Goal: Task Accomplishment & Management: Use online tool/utility

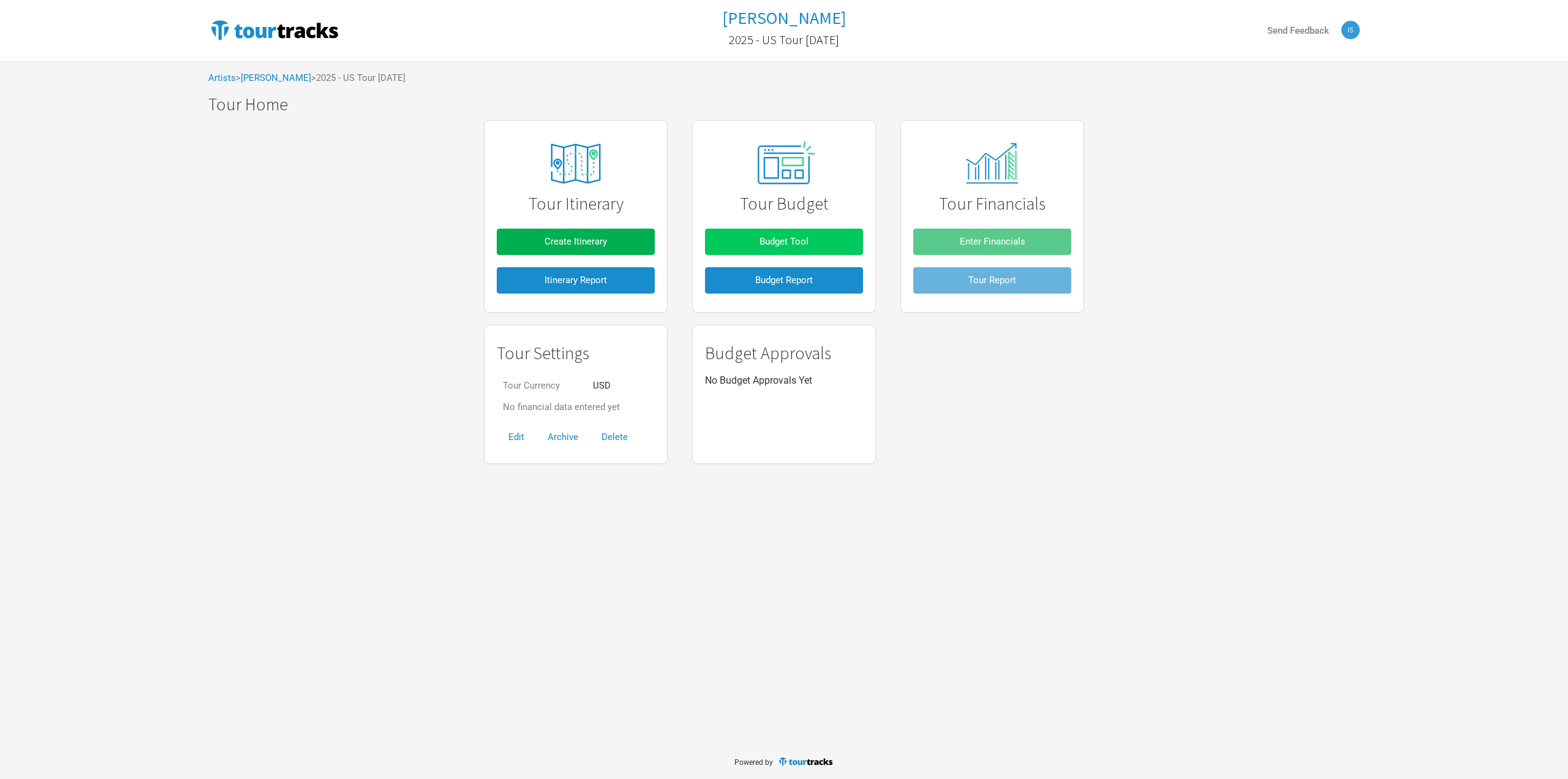
click at [804, 240] on span "Budget Tool" at bounding box center [784, 241] width 49 height 11
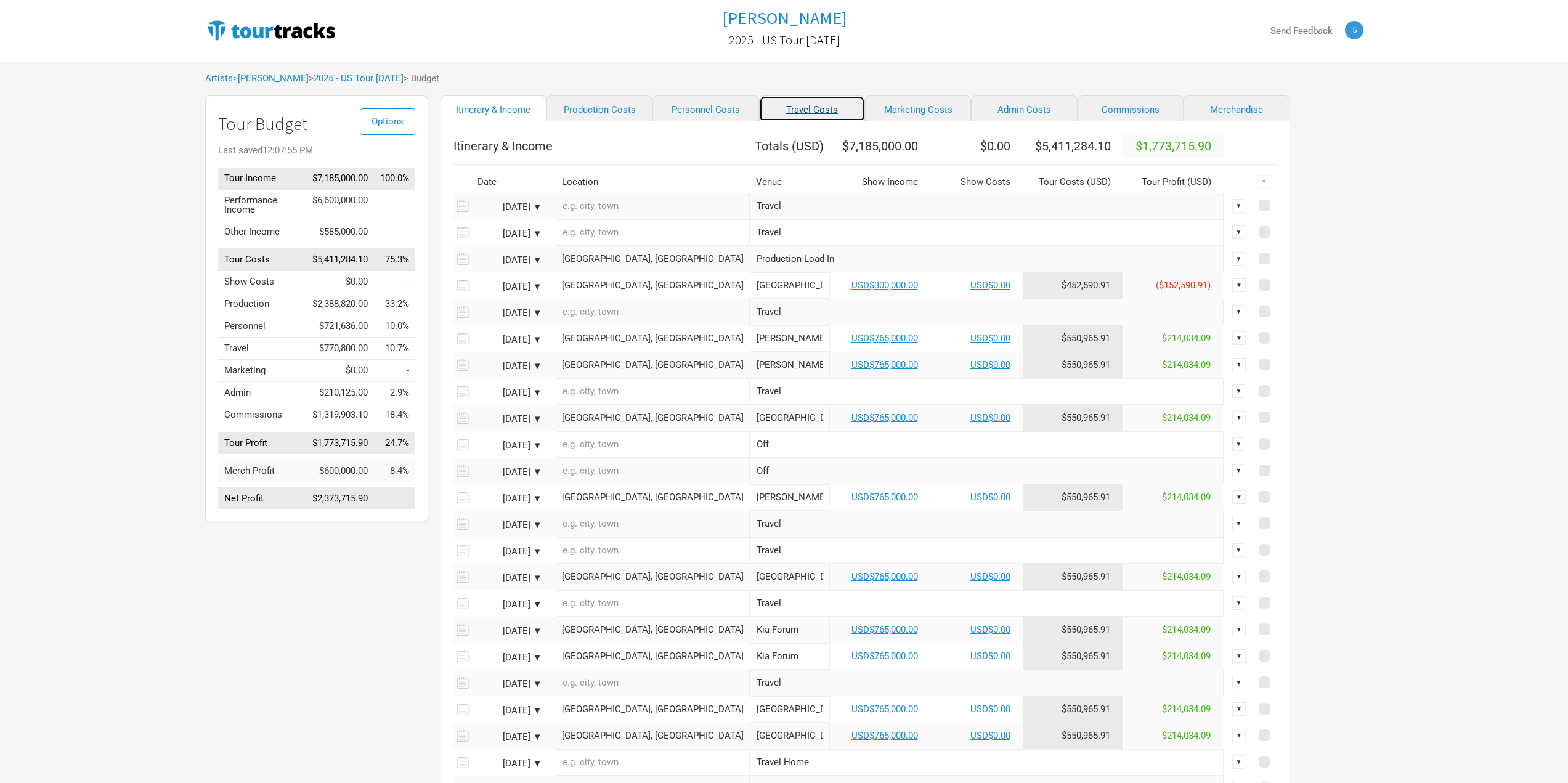
click at [807, 107] on link "Travel Costs" at bounding box center [811, 109] width 106 height 26
select select "Total Days"
select select "NonShow Days"
select select "Total Days"
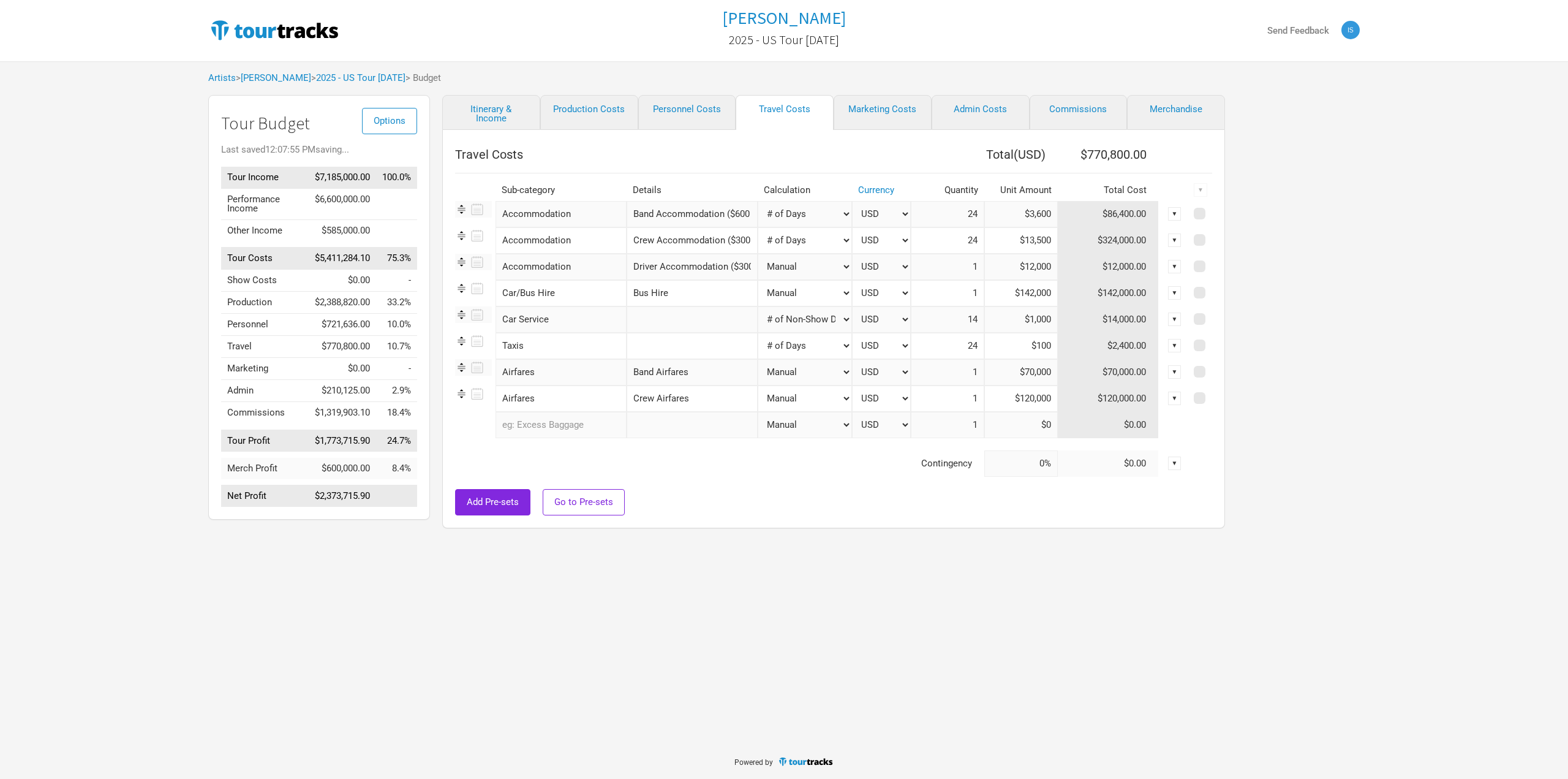
click at [1327, 280] on div "Options Tour Budget Last saved 12:07:55 PM saving... Tour Income $7,185,000.00 …" at bounding box center [784, 315] width 1176 height 439
click at [1327, 280] on div "Options Tour Budget Last saved 12:07:57 PM Tour Income $7,185,000.00 100.0% Per…" at bounding box center [784, 315] width 1176 height 439
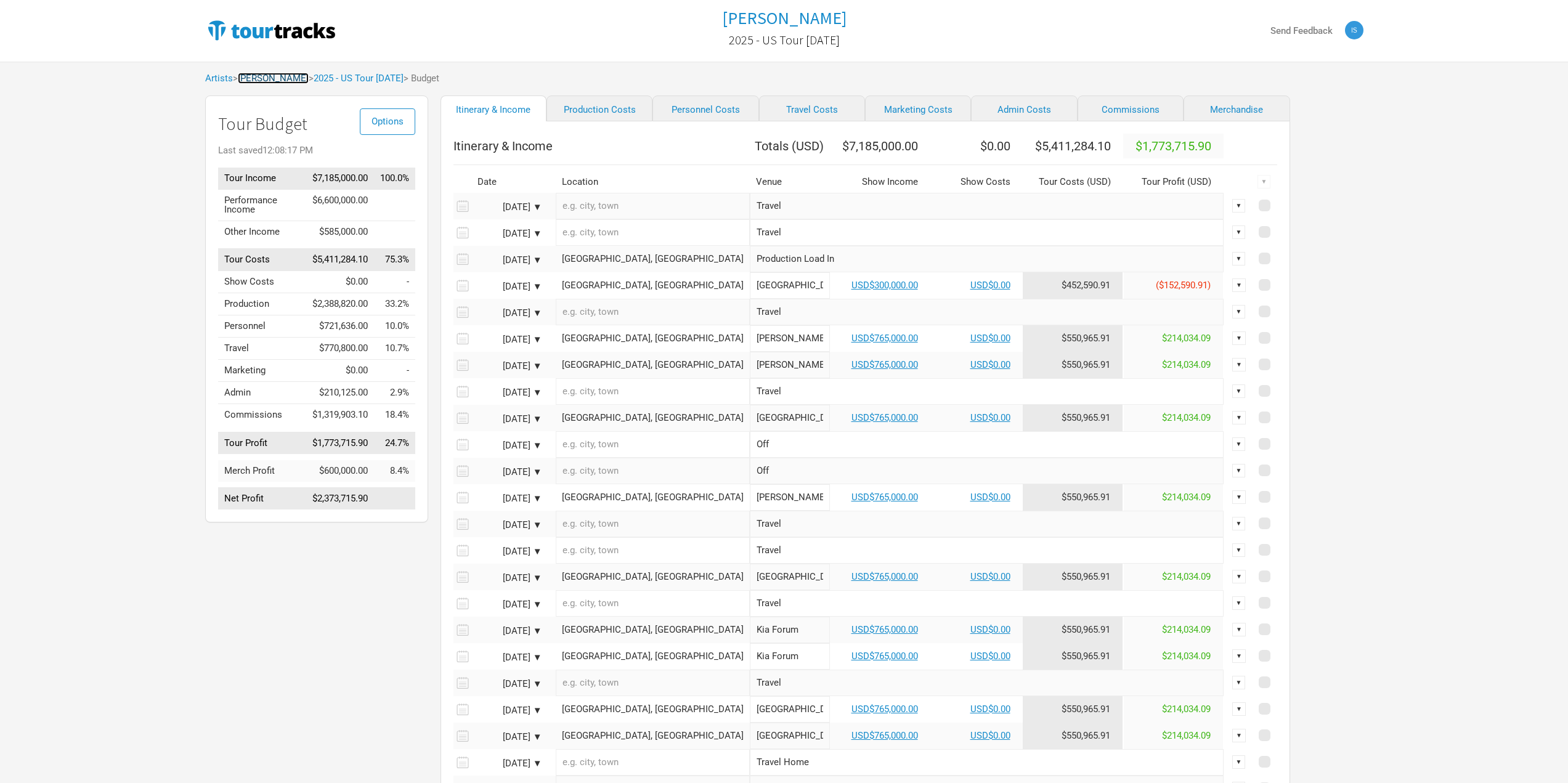
click at [283, 78] on link "[PERSON_NAME]" at bounding box center [272, 78] width 71 height 11
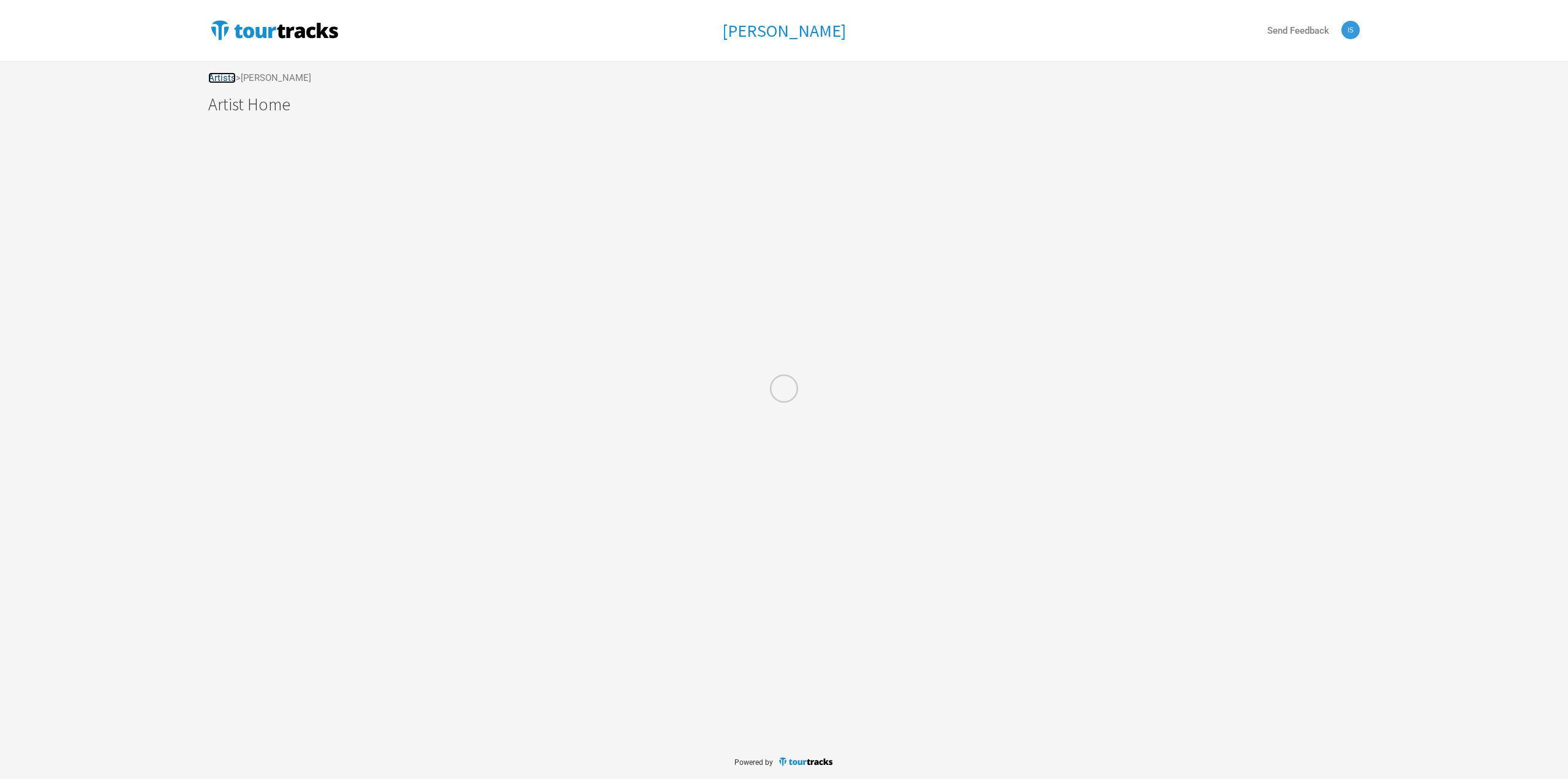
drag, startPoint x: 272, startPoint y: 77, endPoint x: 224, endPoint y: 76, distance: 48.0
click at [224, 76] on link "Artists" at bounding box center [222, 78] width 28 height 11
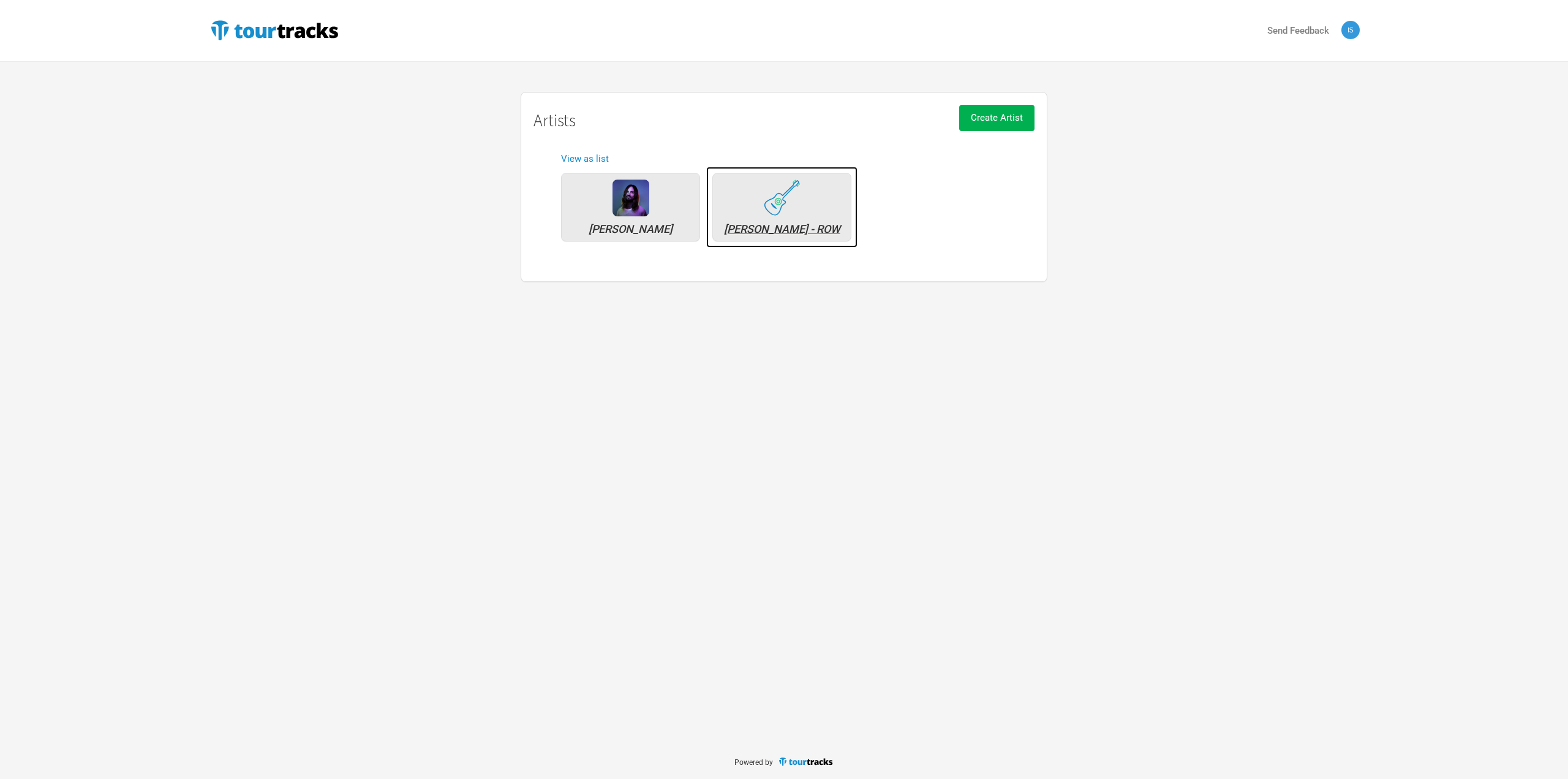
click at [847, 221] on div "[PERSON_NAME] - ROW" at bounding box center [782, 207] width 139 height 69
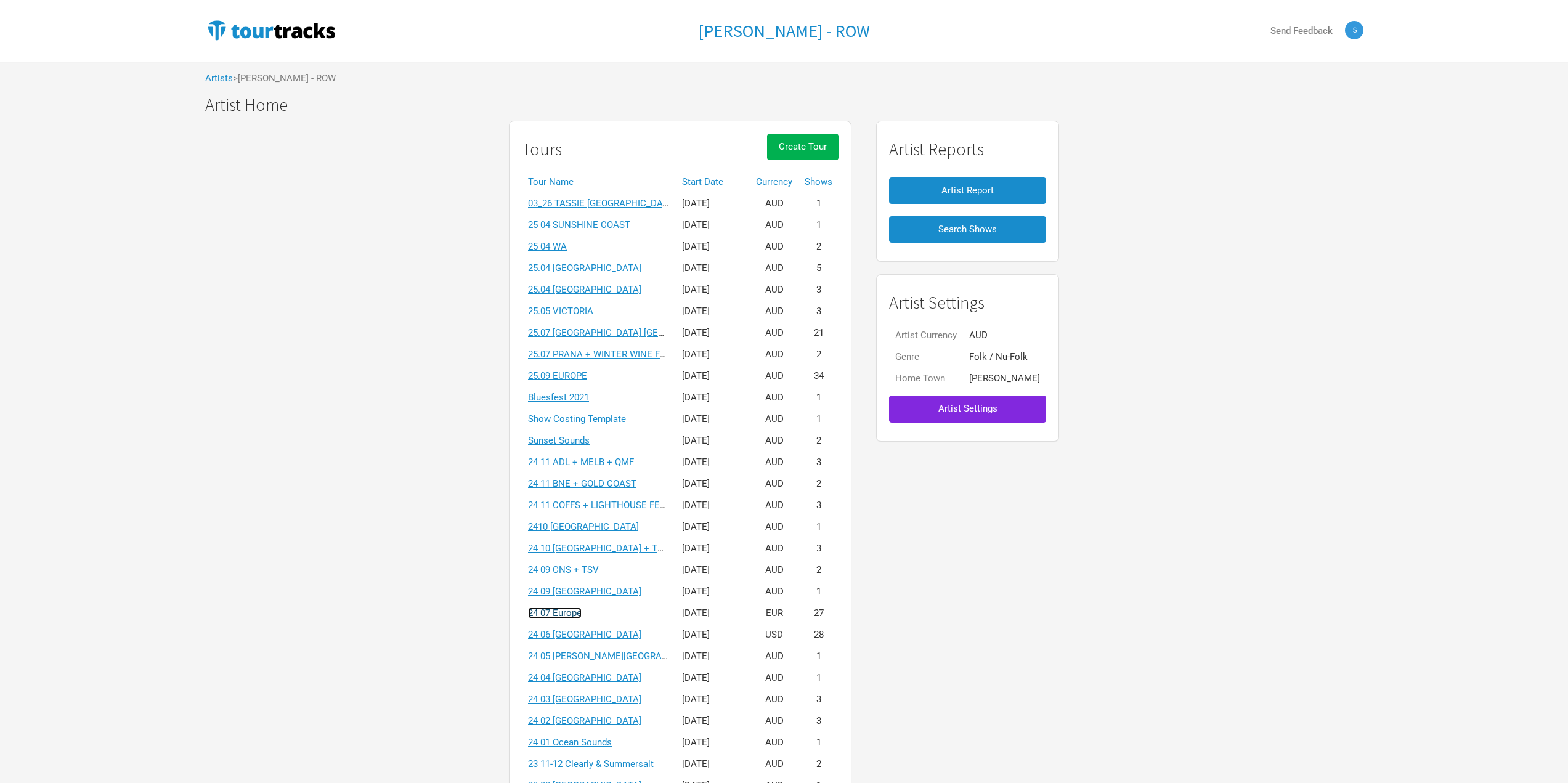
click at [581, 612] on link "24 07 Europe" at bounding box center [554, 612] width 53 height 11
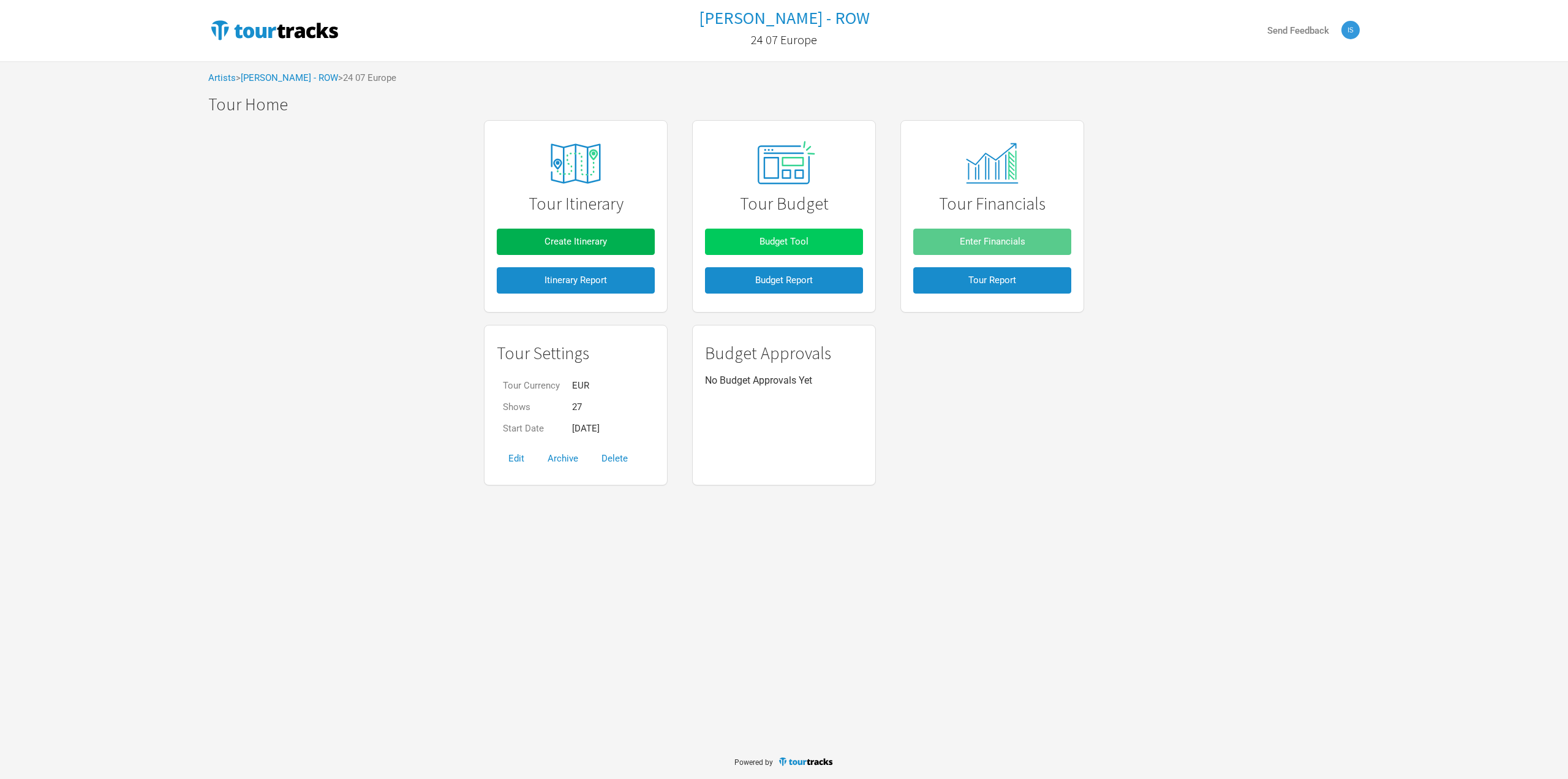
click at [814, 250] on button "Budget Tool" at bounding box center [783, 241] width 158 height 26
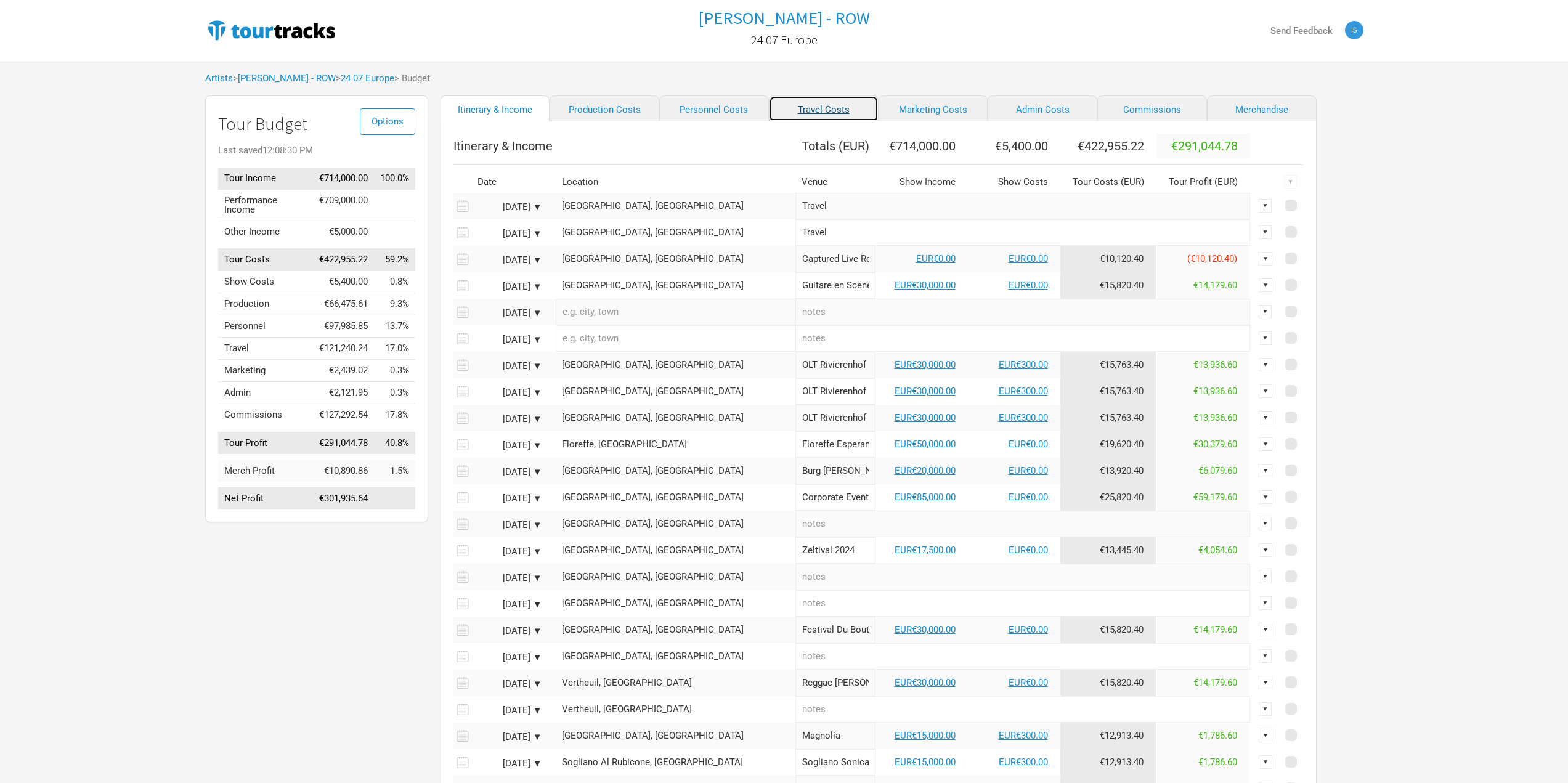
click at [773, 102] on link "Travel Costs" at bounding box center [823, 109] width 109 height 26
select select "EUR"
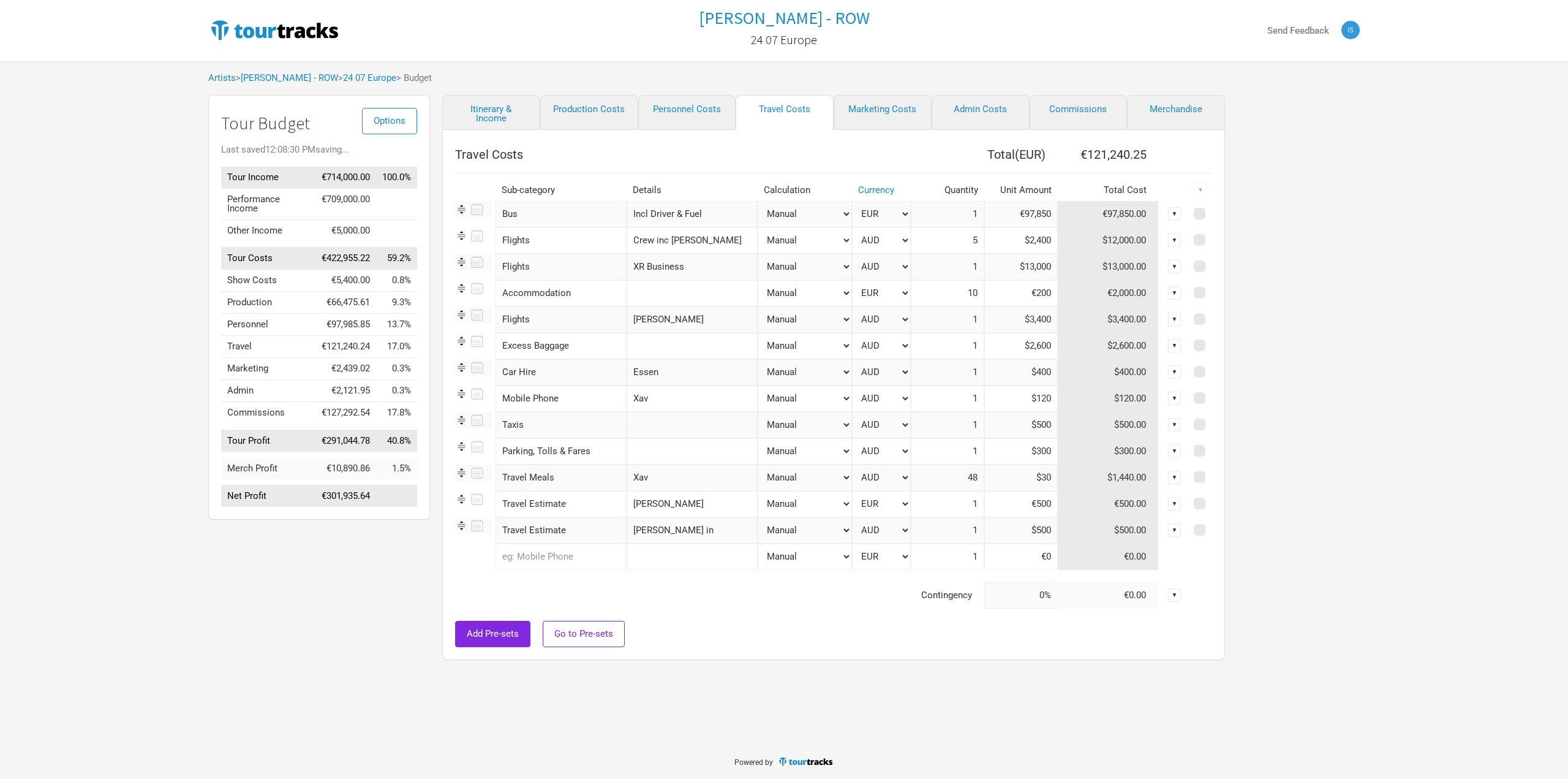
click at [1355, 239] on div "Options Tour Budget Last saved 12:08:30 PM saving... Tour Income €714,000.00 10…" at bounding box center [784, 380] width 1176 height 571
click at [1343, 518] on div "Options Tour Budget Last saved 12:08:34 PM Tour Income €714,000.00 100.0% Perfo…" at bounding box center [784, 380] width 1176 height 571
click at [1365, 631] on div "Options Tour Budget Last saved 12:08:34 PM Tour Income €714,000.00 100.0% Perfo…" at bounding box center [784, 380] width 1176 height 571
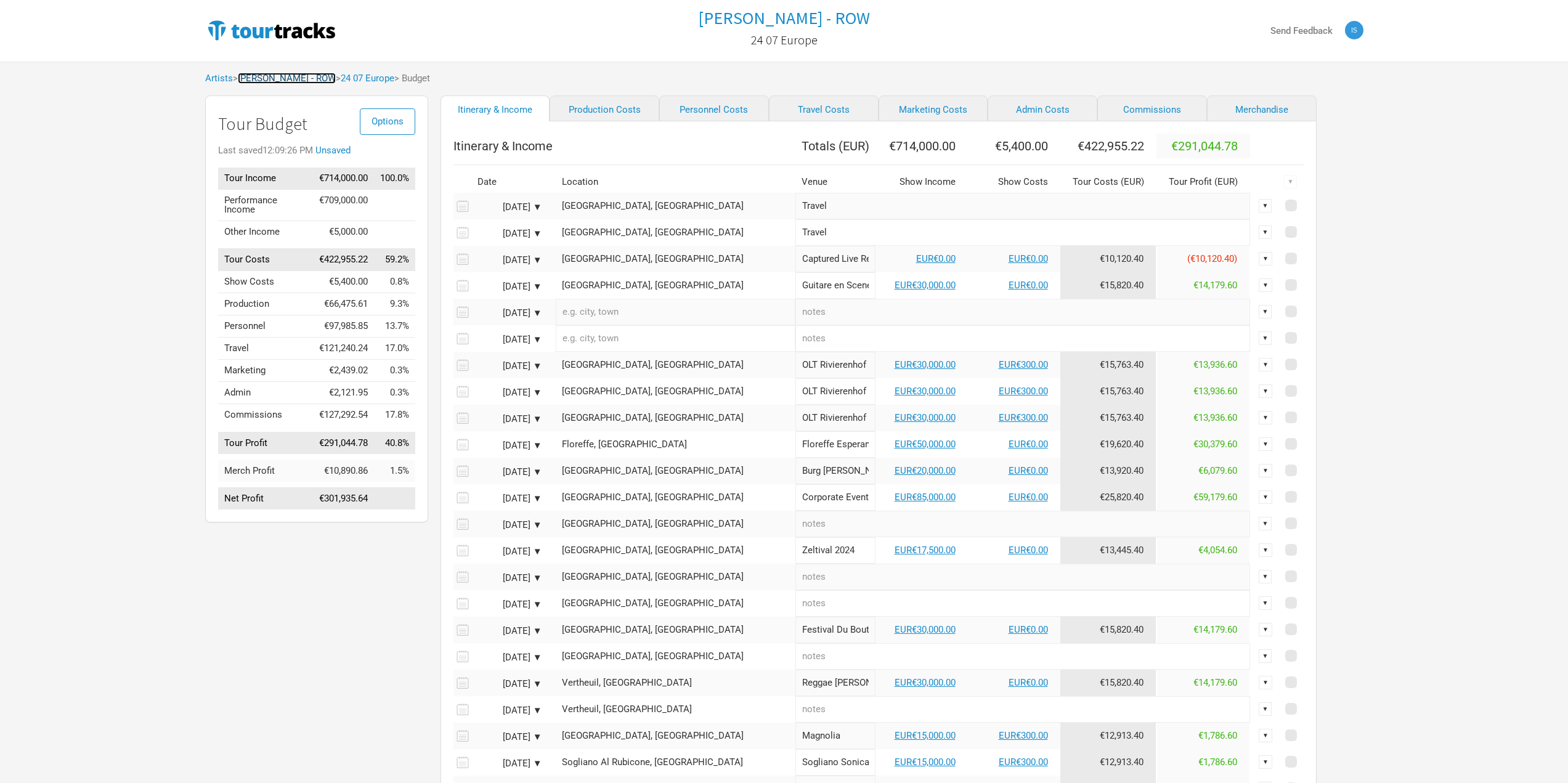
click at [289, 79] on link "[PERSON_NAME] - ROW" at bounding box center [286, 78] width 98 height 11
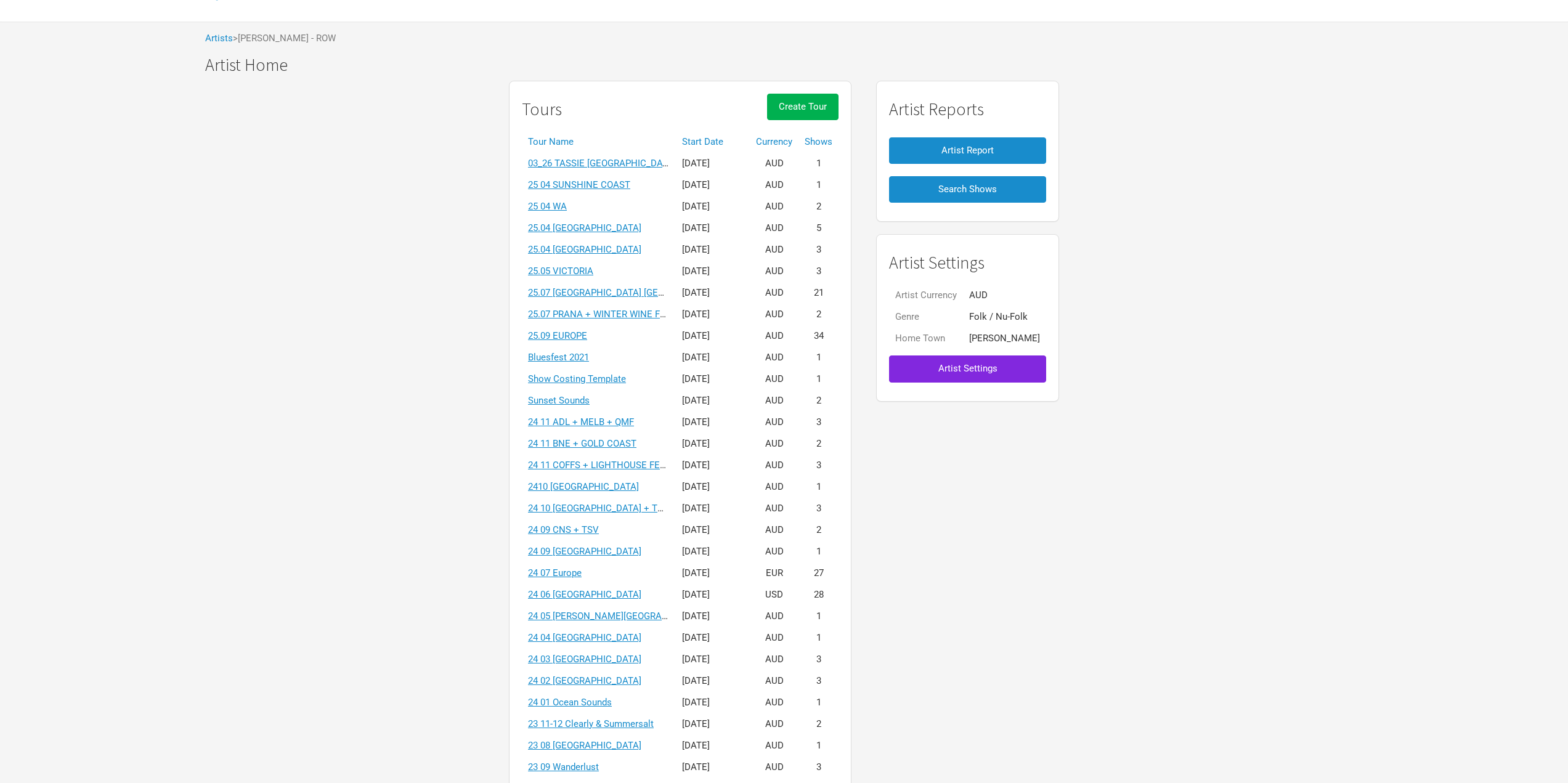
scroll to position [61, 0]
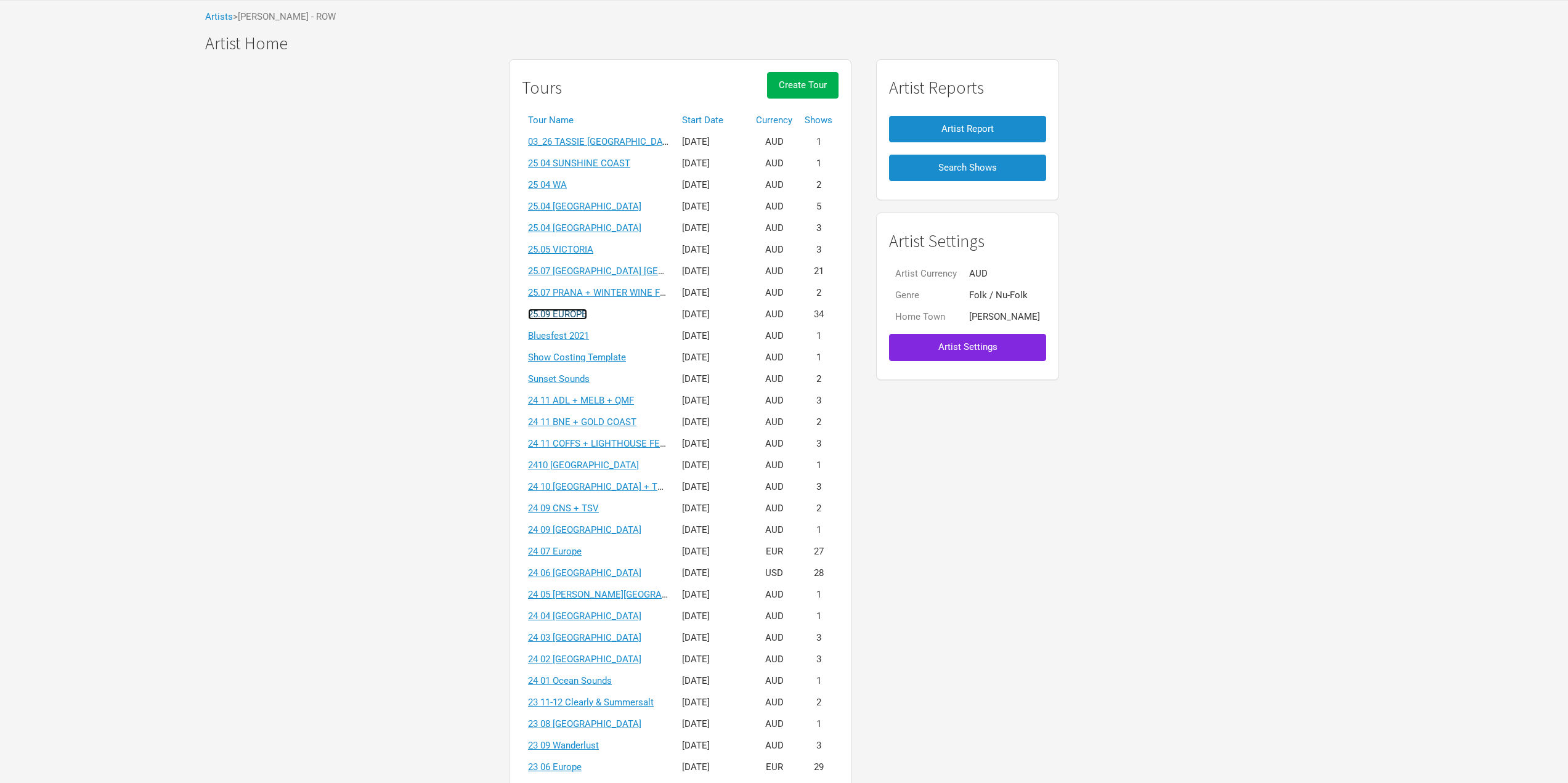
click at [551, 315] on link "25.09 EUROPE" at bounding box center [558, 314] width 60 height 11
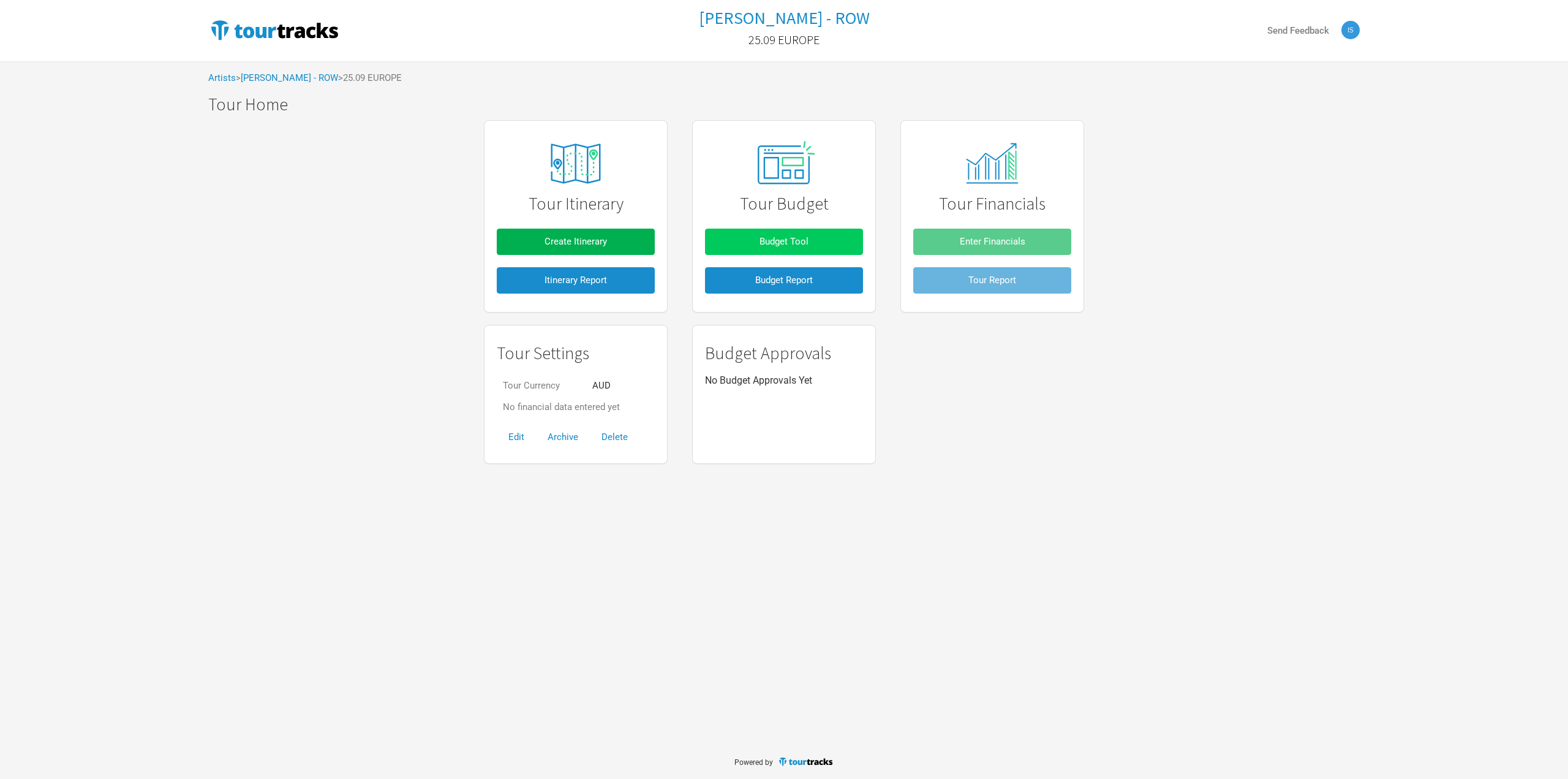
click at [729, 231] on button "Budget Tool" at bounding box center [783, 241] width 158 height 26
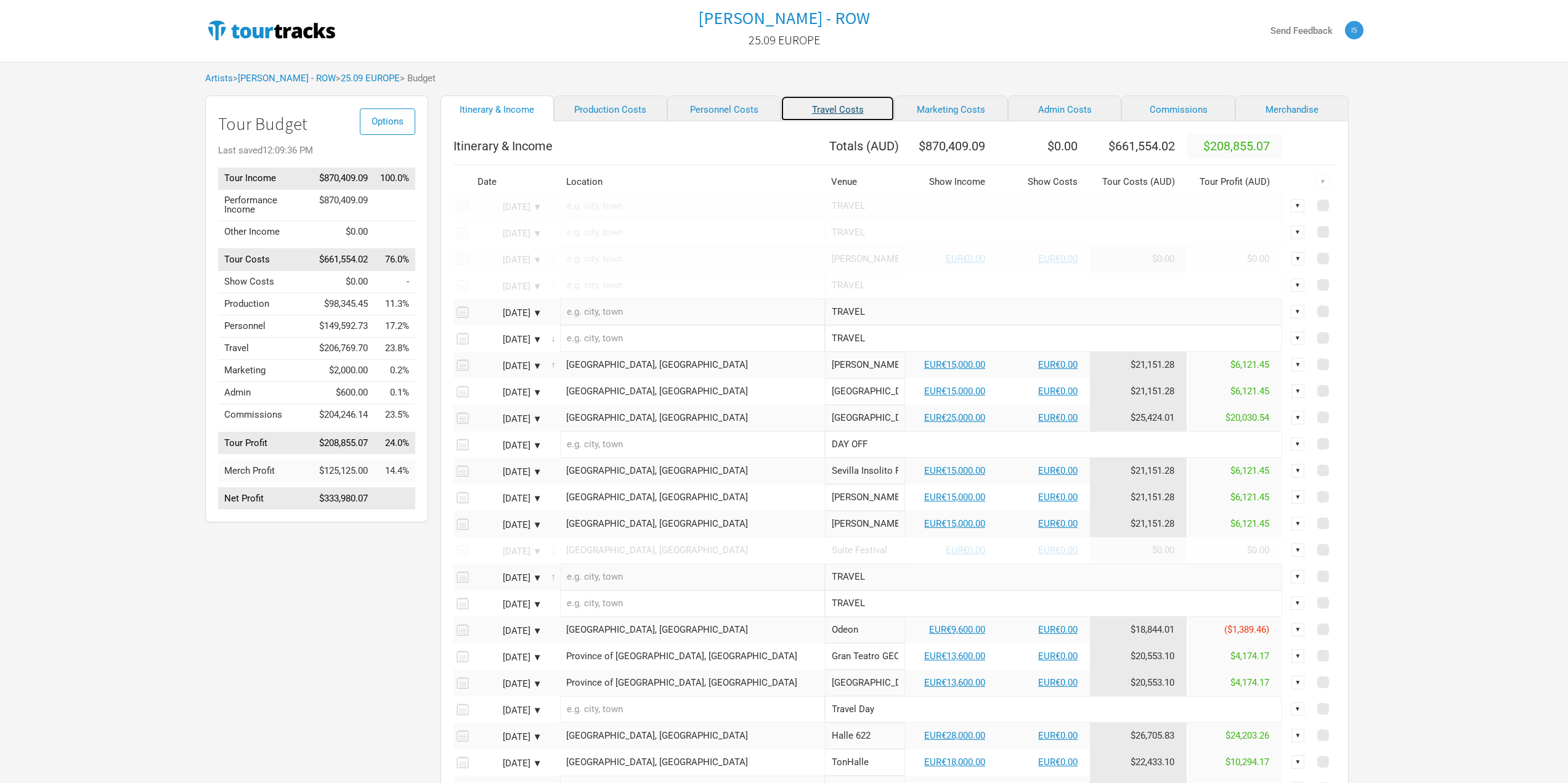
click at [780, 105] on link "Travel Costs" at bounding box center [837, 109] width 113 height 26
select select "EUR"
select select "GBP"
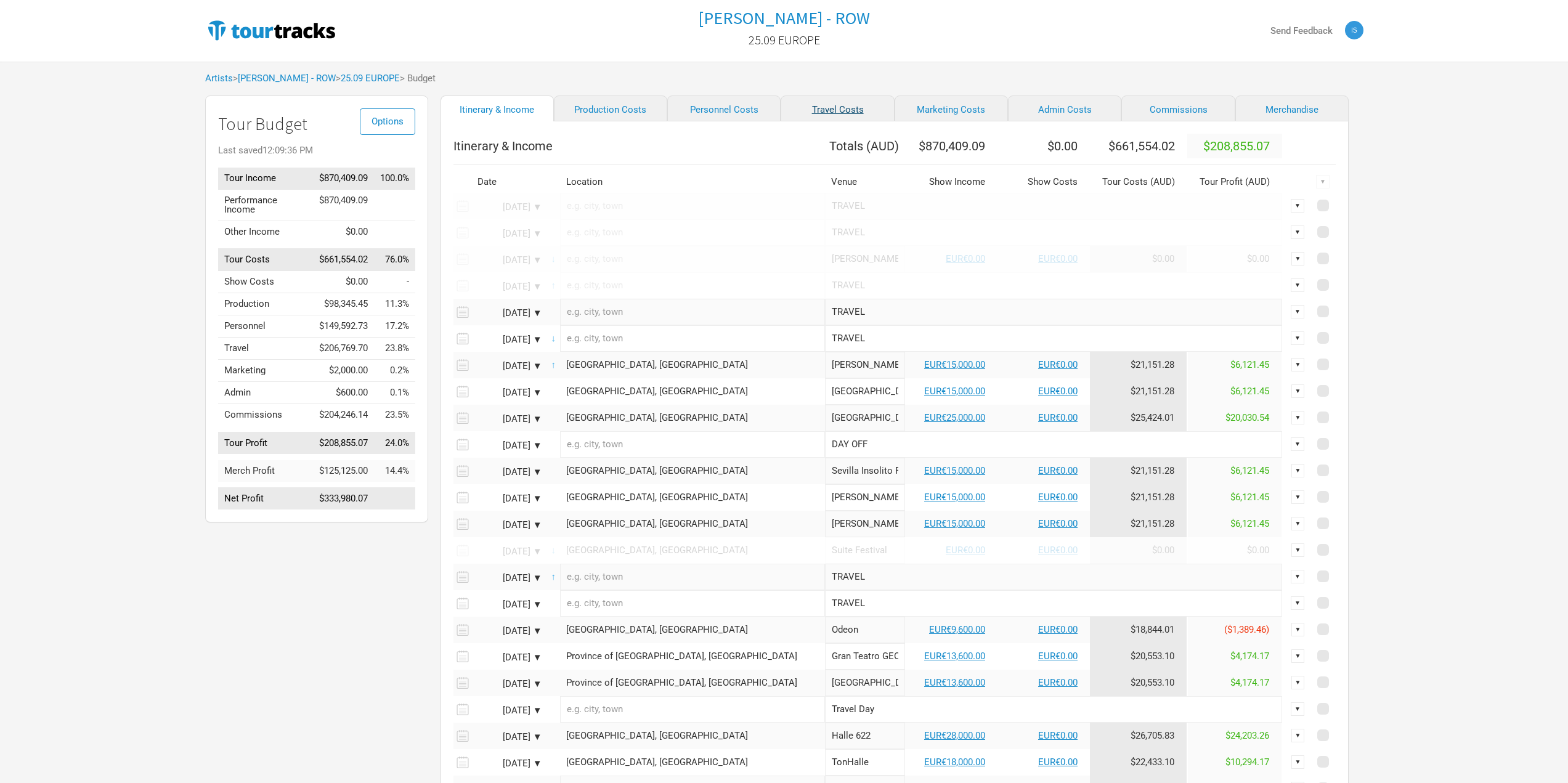
select select "EUR"
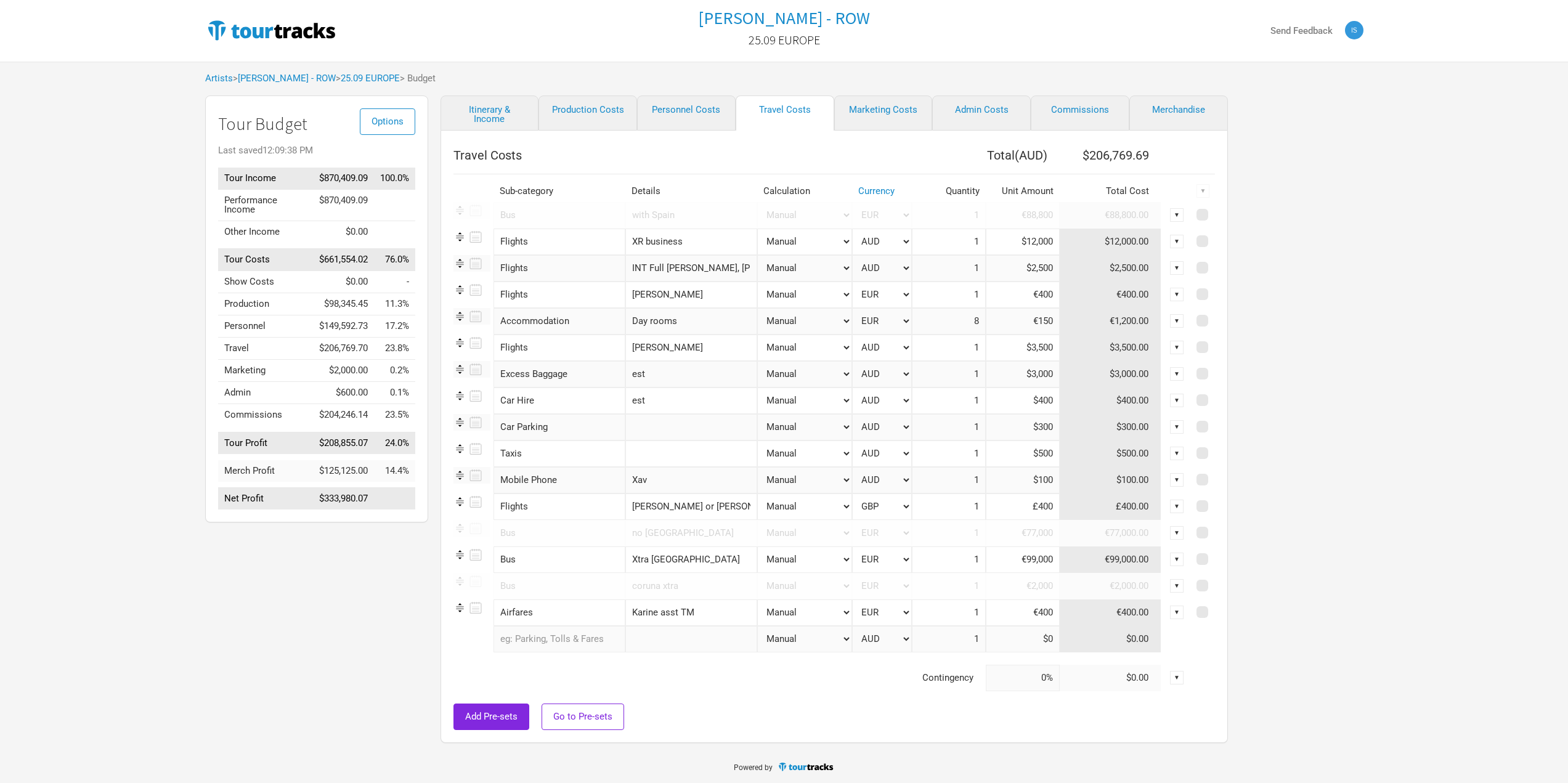
click at [1448, 439] on div "[PERSON_NAME] - ROW 25.09 EUROPE Send Feedback Artists > [PERSON_NAME] - ROW > …" at bounding box center [784, 374] width 1568 height 749
click at [1274, 547] on div "Options Tour Budget Last saved 12:09:38 PM Tour Income $870,409.09 100.0% Perfo…" at bounding box center [784, 422] width 1183 height 653
click at [1485, 590] on div "[PERSON_NAME] - ROW 25.09 EUROPE Send Feedback Artists > [PERSON_NAME] - ROW > …" at bounding box center [784, 374] width 1568 height 749
